Goal: Manage account settings

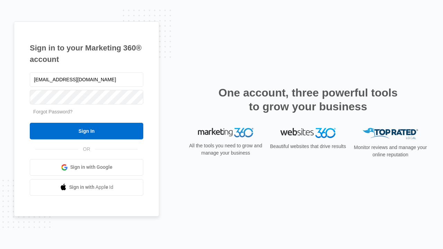
type input "[EMAIL_ADDRESS][DOMAIN_NAME]"
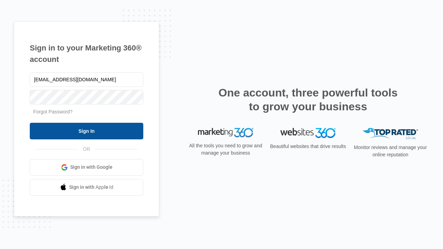
click at [87, 131] on input "Sign In" at bounding box center [87, 131] width 114 height 17
